Goal: Transaction & Acquisition: Download file/media

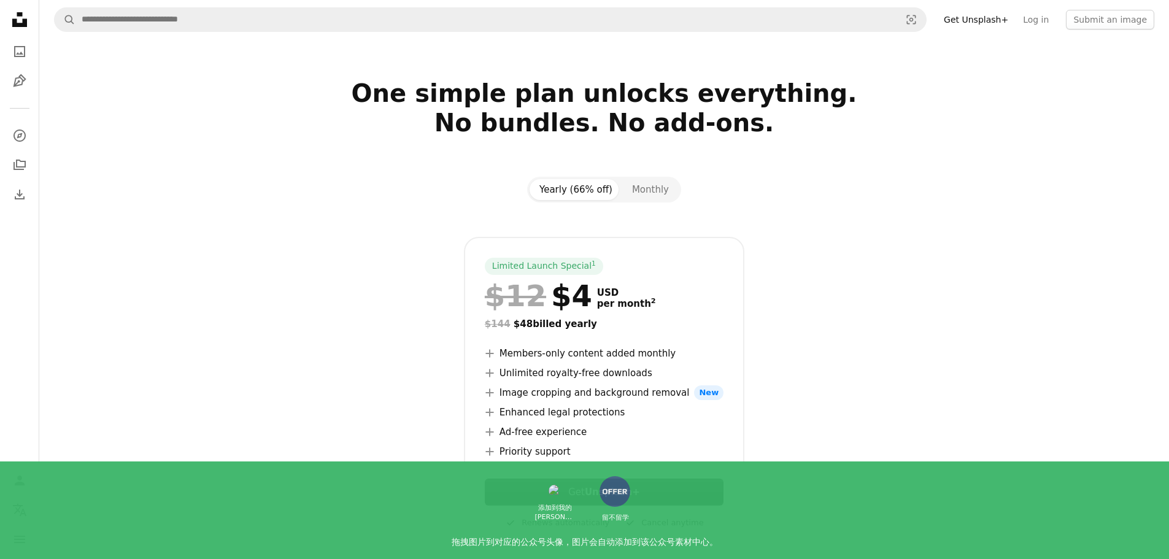
click at [988, 22] on link "Get Unsplash+" at bounding box center [976, 20] width 79 height 20
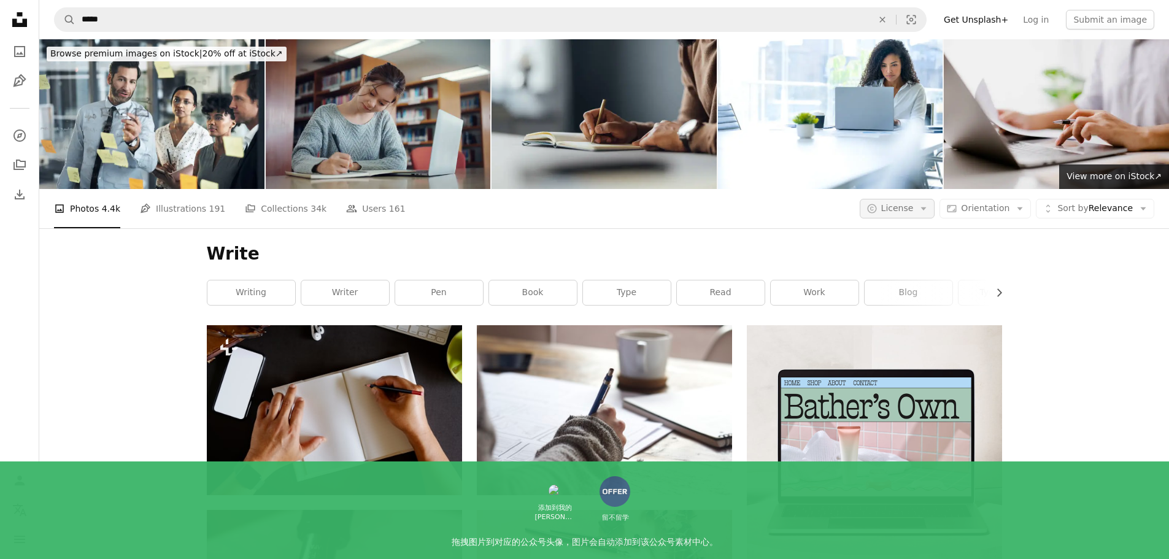
click at [903, 203] on span "License" at bounding box center [897, 208] width 33 height 10
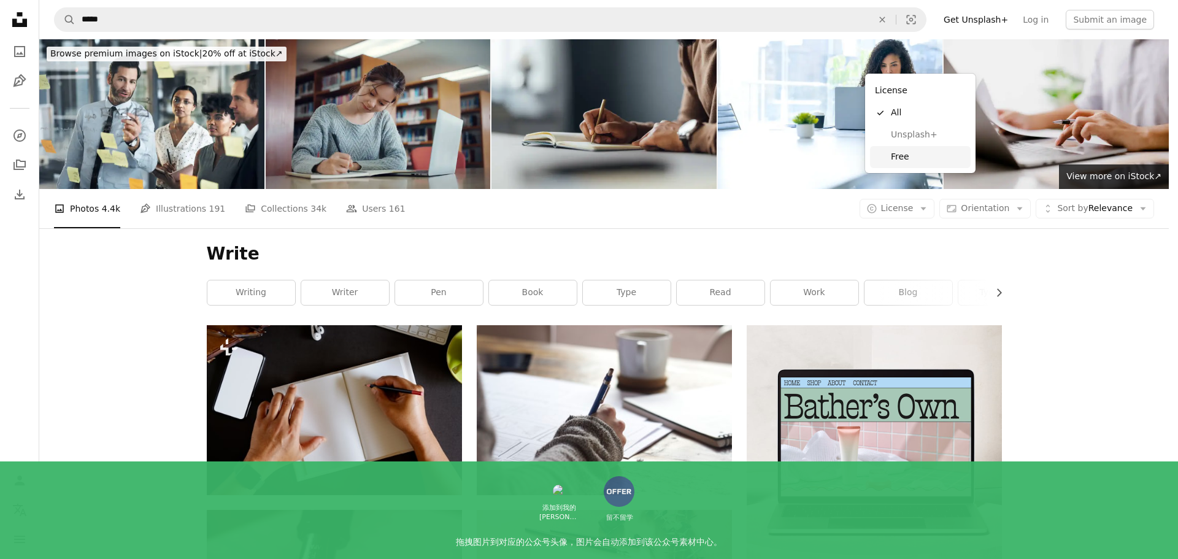
click at [902, 152] on span "Free" at bounding box center [928, 157] width 75 height 12
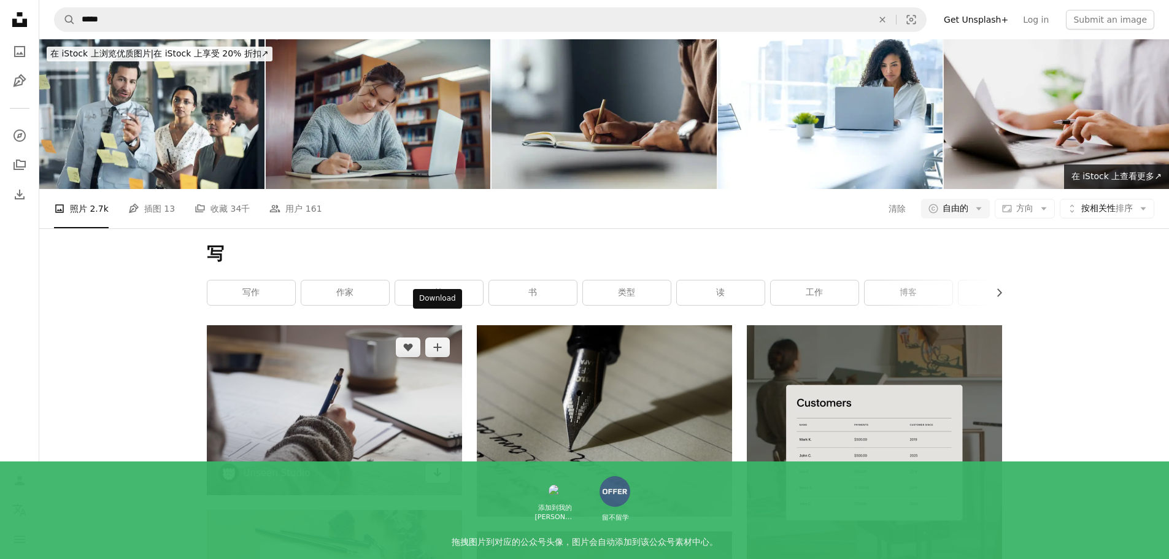
click at [439, 465] on icon "Arrow pointing down" at bounding box center [438, 472] width 10 height 15
